Goal: Check status: Check status

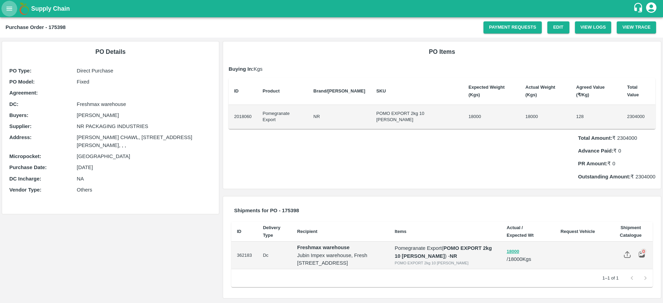
click at [2, 6] on button "open drawer" at bounding box center [9, 9] width 16 height 16
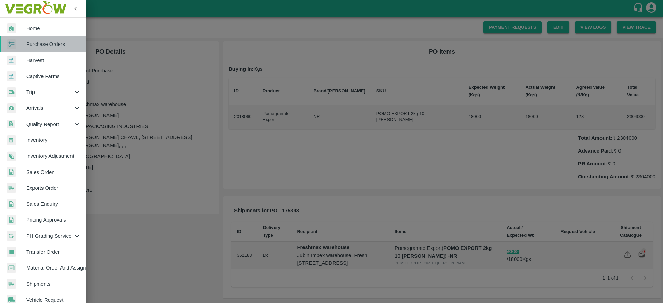
click at [47, 47] on span "Purchase Orders" at bounding box center [53, 44] width 55 height 8
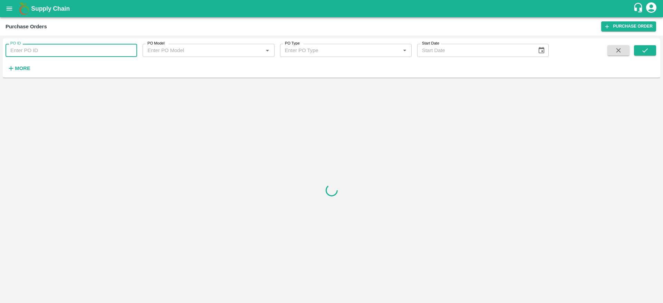
click at [34, 51] on input "PO ID" at bounding box center [72, 50] width 132 height 13
paste input "162733"
click at [644, 49] on icon "submit" at bounding box center [645, 51] width 8 height 8
click at [99, 50] on input "162733" at bounding box center [72, 50] width 132 height 13
click at [648, 48] on icon "submit" at bounding box center [645, 51] width 8 height 8
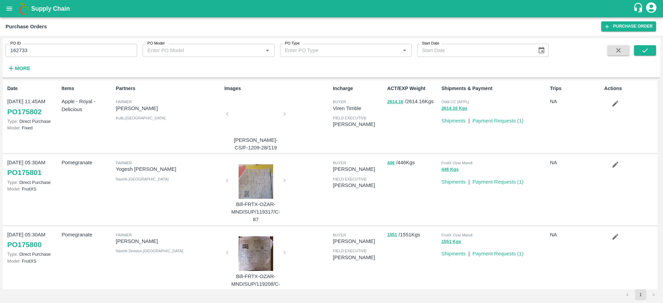
click at [105, 50] on input "162733" at bounding box center [72, 50] width 132 height 13
type input "162733"
click at [646, 53] on icon "submit" at bounding box center [645, 51] width 8 height 8
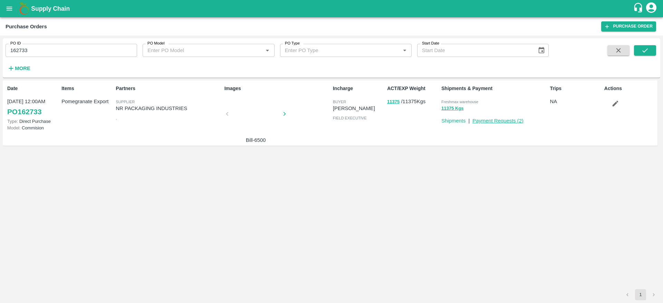
click at [503, 123] on link "Payment Requests ( 2 )" at bounding box center [498, 121] width 51 height 6
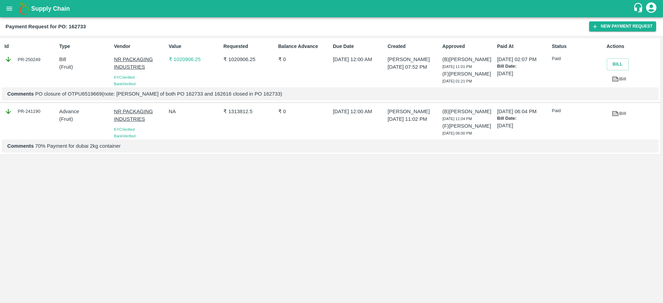
click at [191, 58] on p "₹ 1020906.25" at bounding box center [195, 60] width 52 height 8
